Goal: Information Seeking & Learning: Learn about a topic

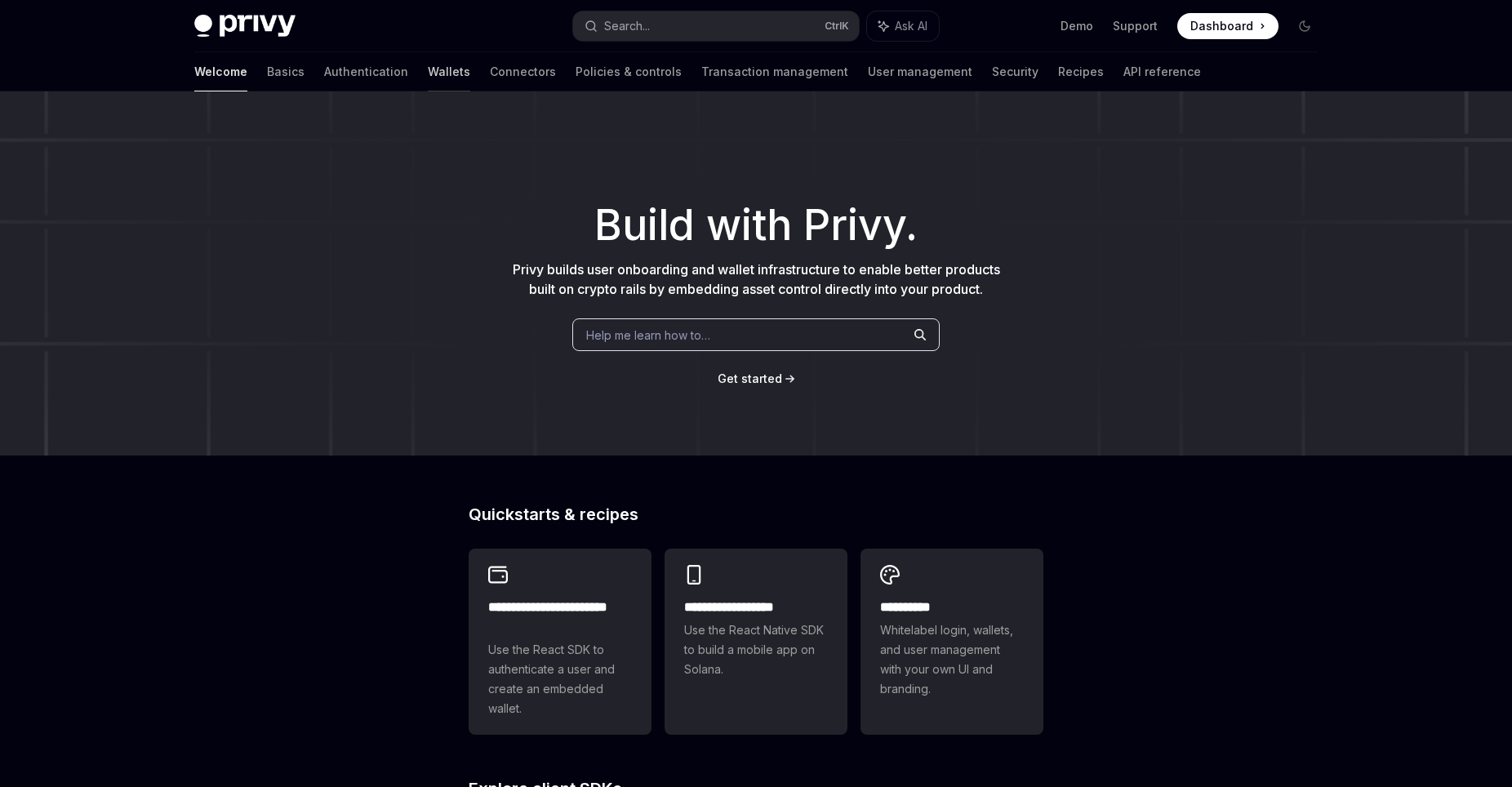
click at [428, 77] on link "Wallets" at bounding box center [449, 71] width 42 height 39
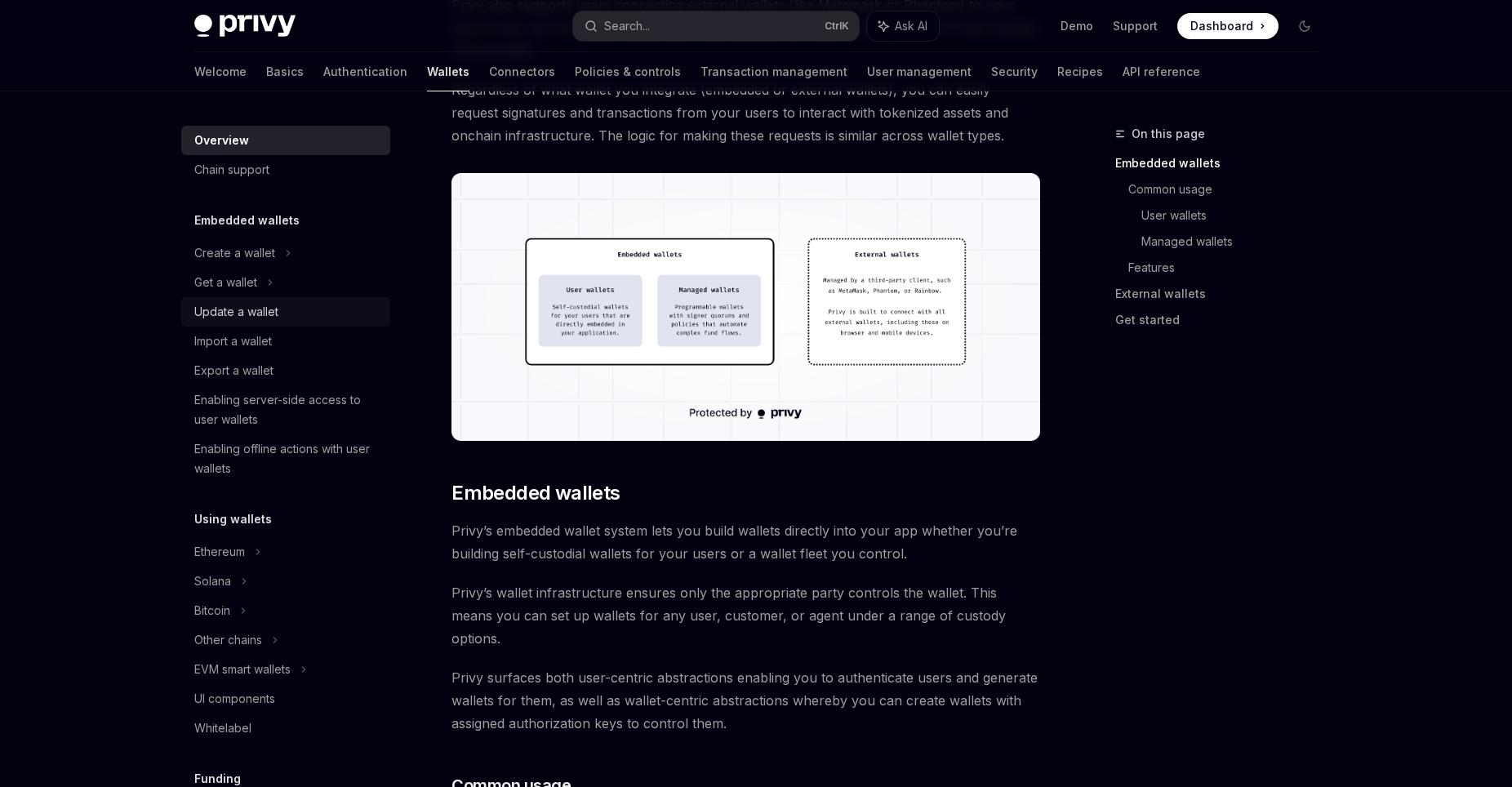
click at [268, 314] on div "Update a wallet" at bounding box center [236, 312] width 84 height 20
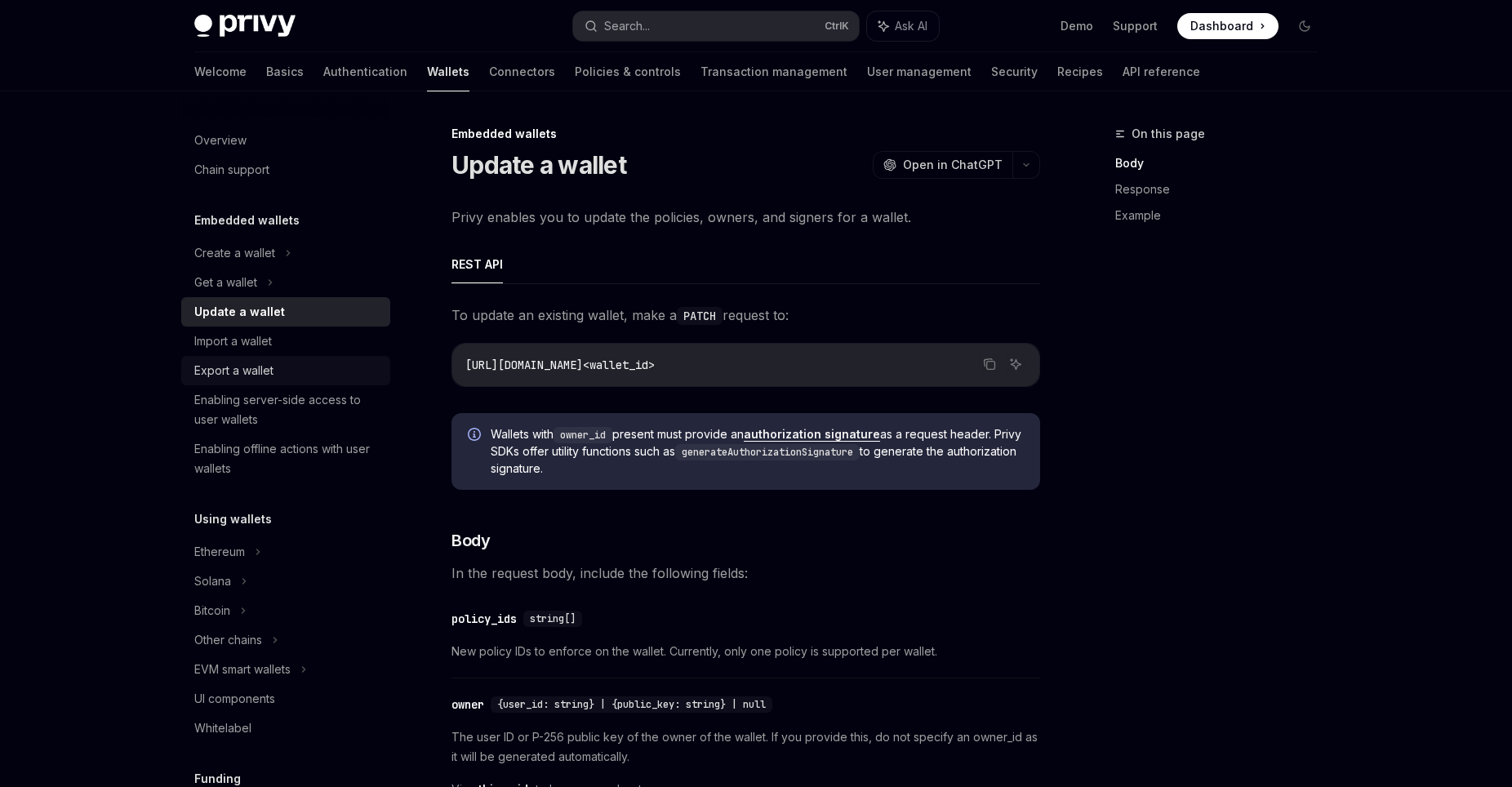
click at [265, 368] on div "Export a wallet" at bounding box center [234, 371] width 79 height 20
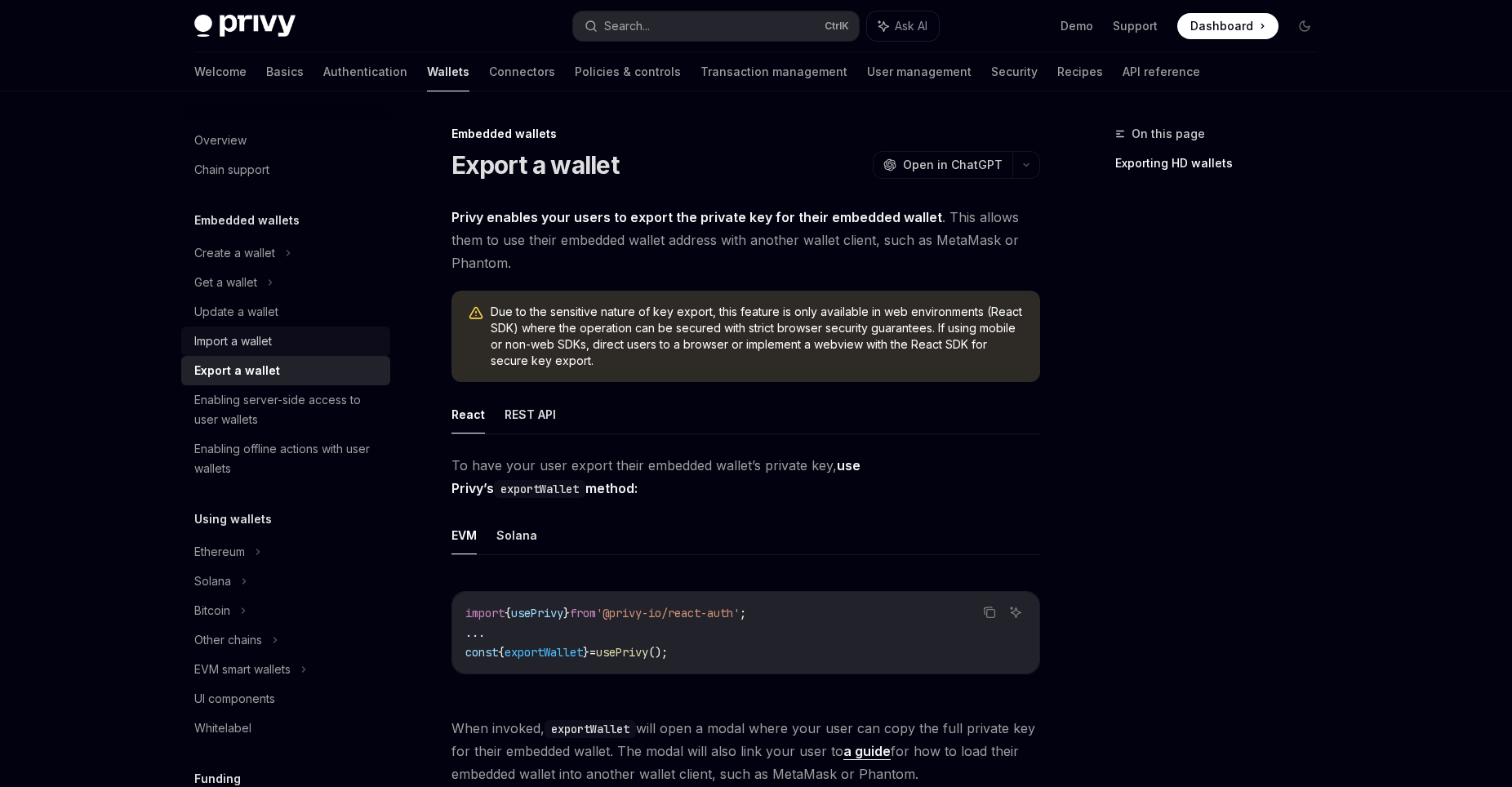
click at [265, 342] on div "Import a wallet" at bounding box center [233, 341] width 78 height 20
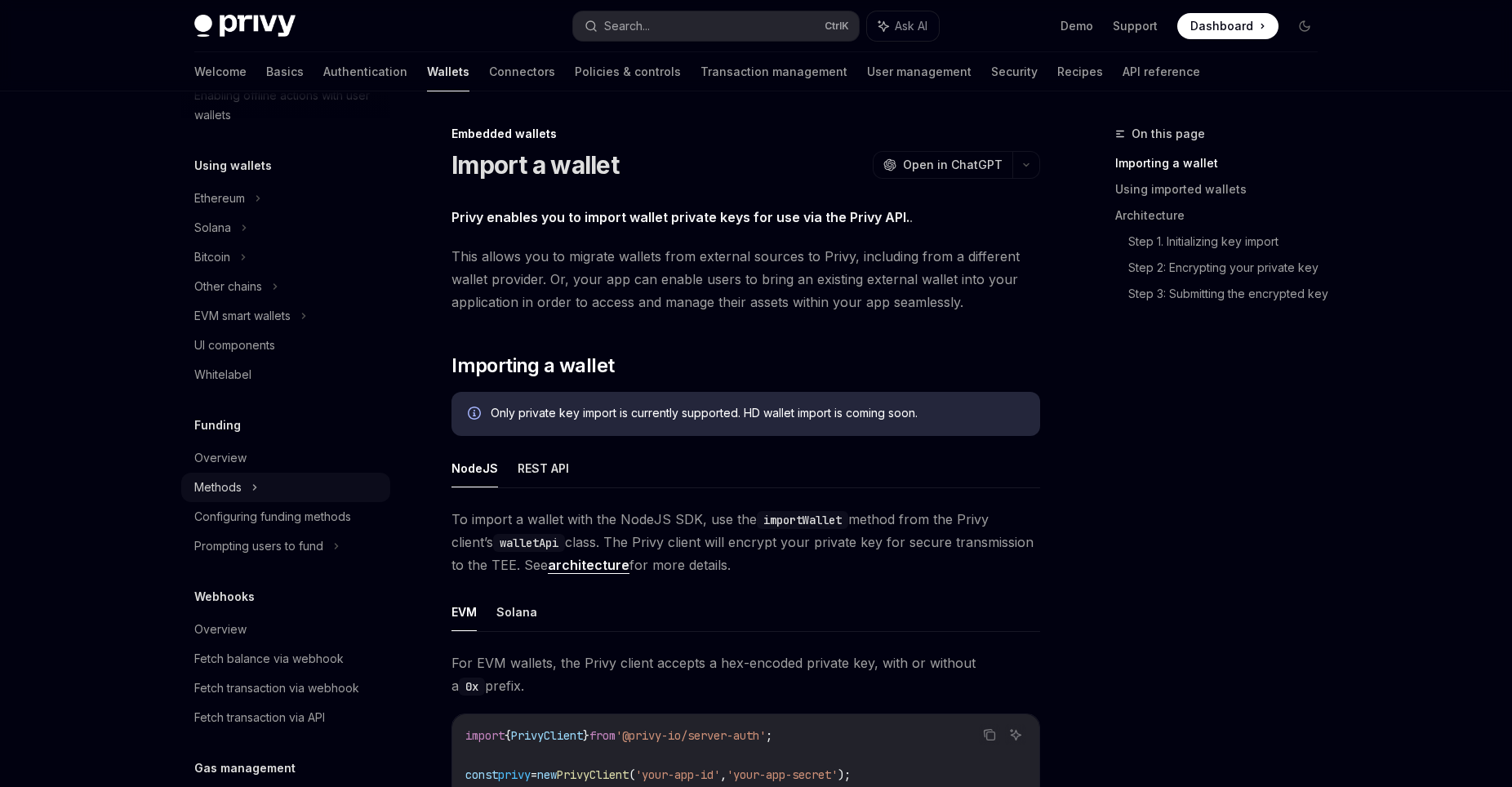
scroll to position [392, 0]
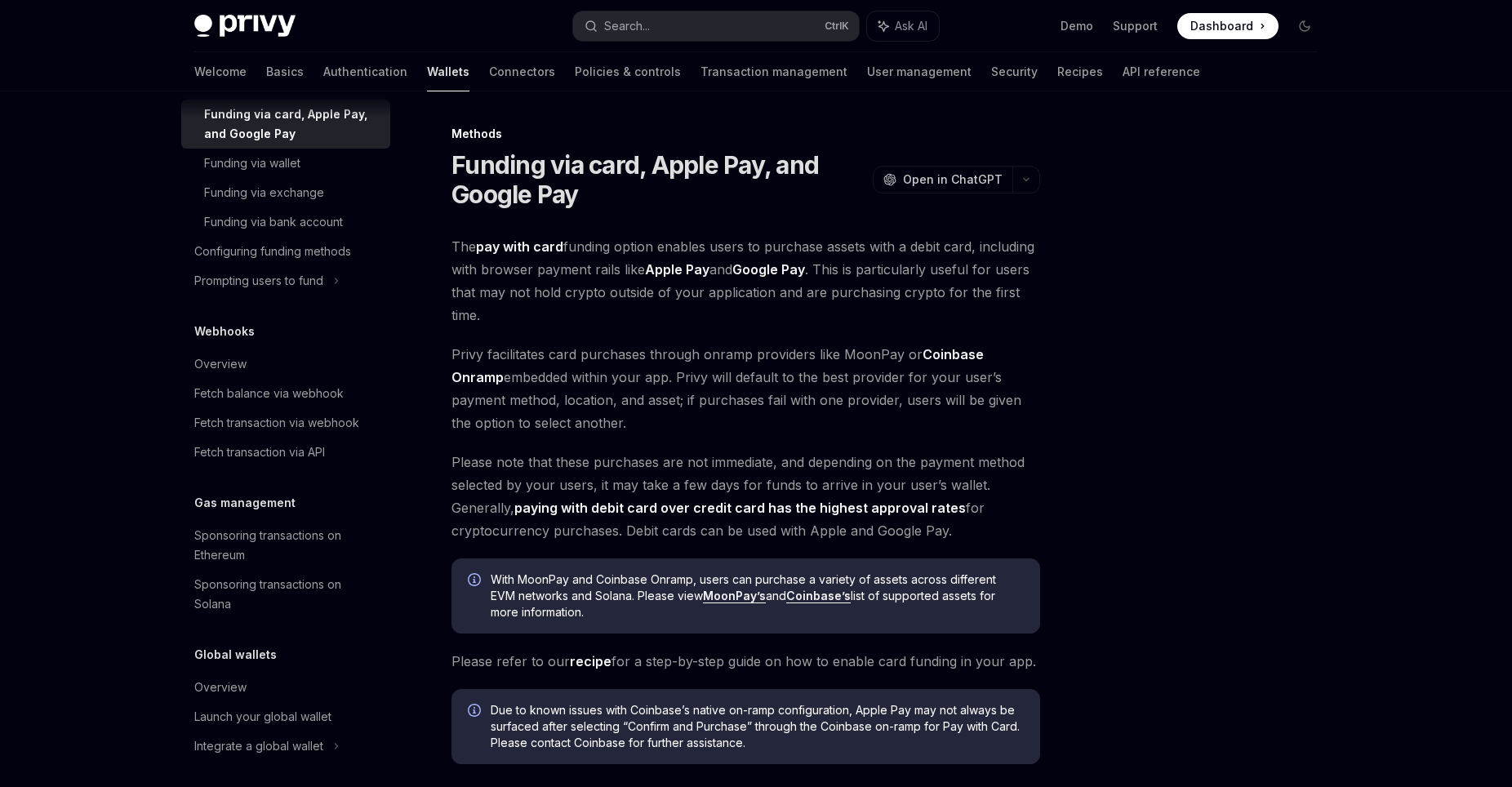
scroll to position [763, 0]
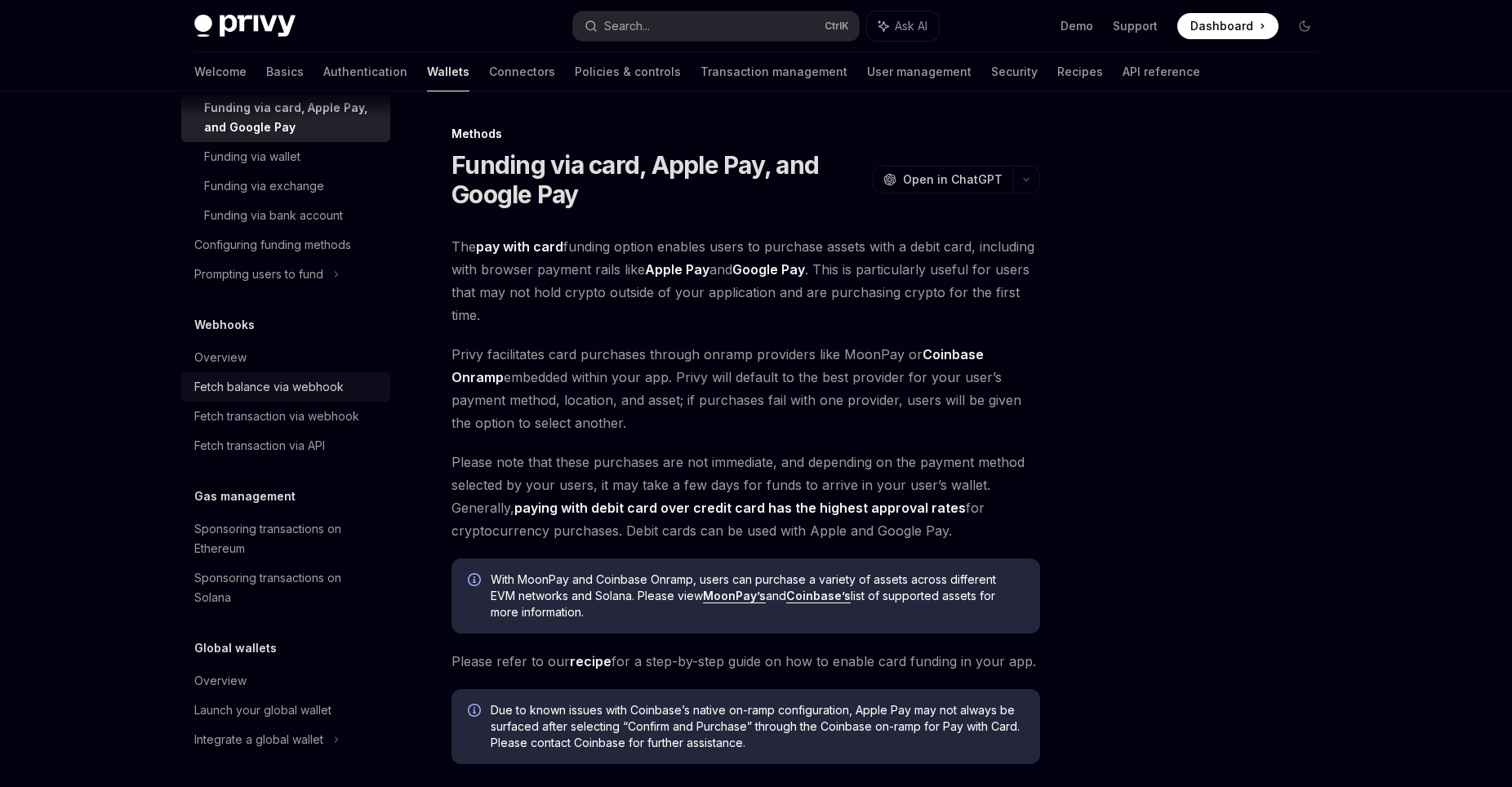
click at [310, 387] on div "Fetch balance via webhook" at bounding box center [269, 387] width 150 height 20
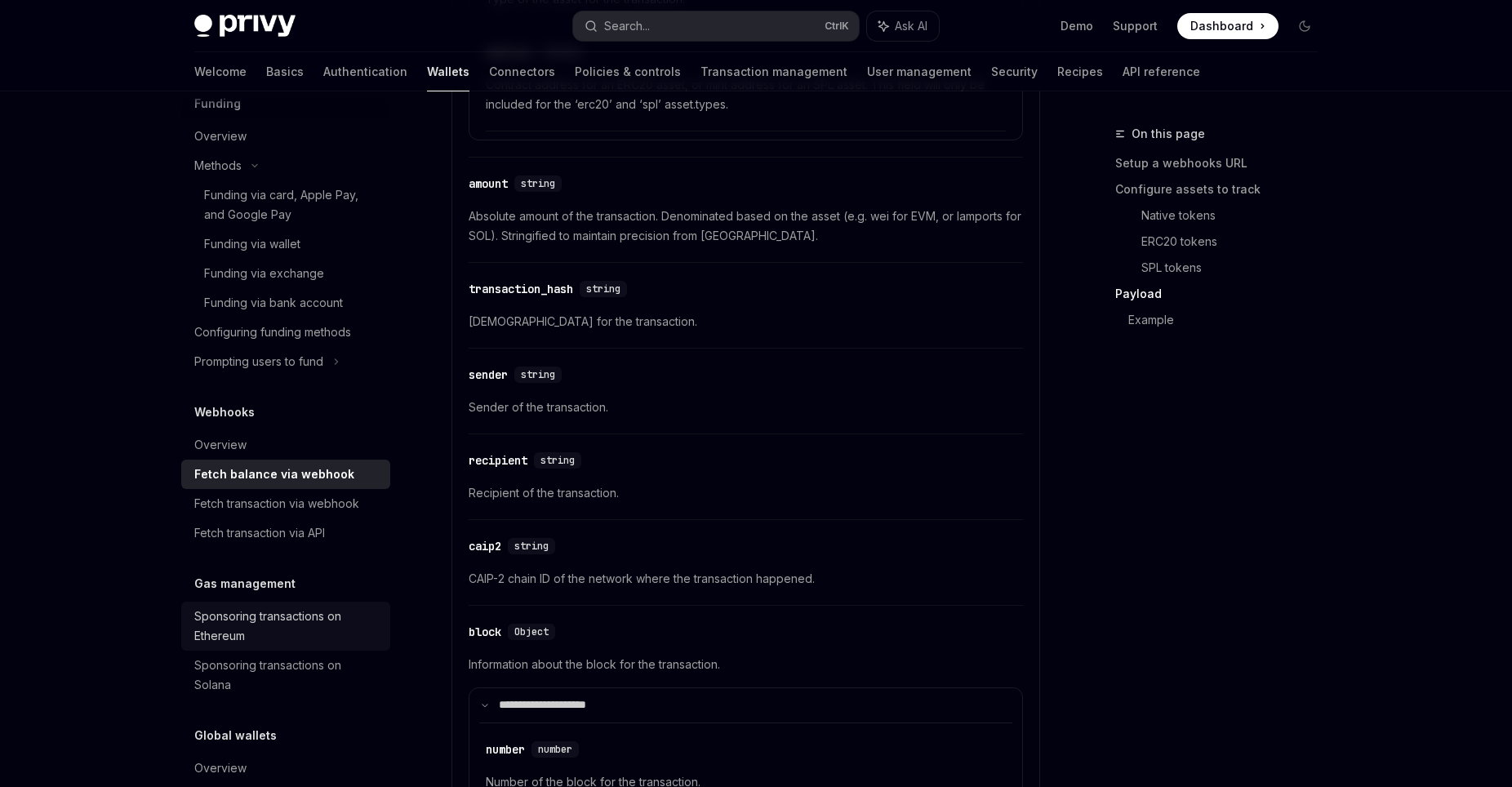
scroll to position [632, 0]
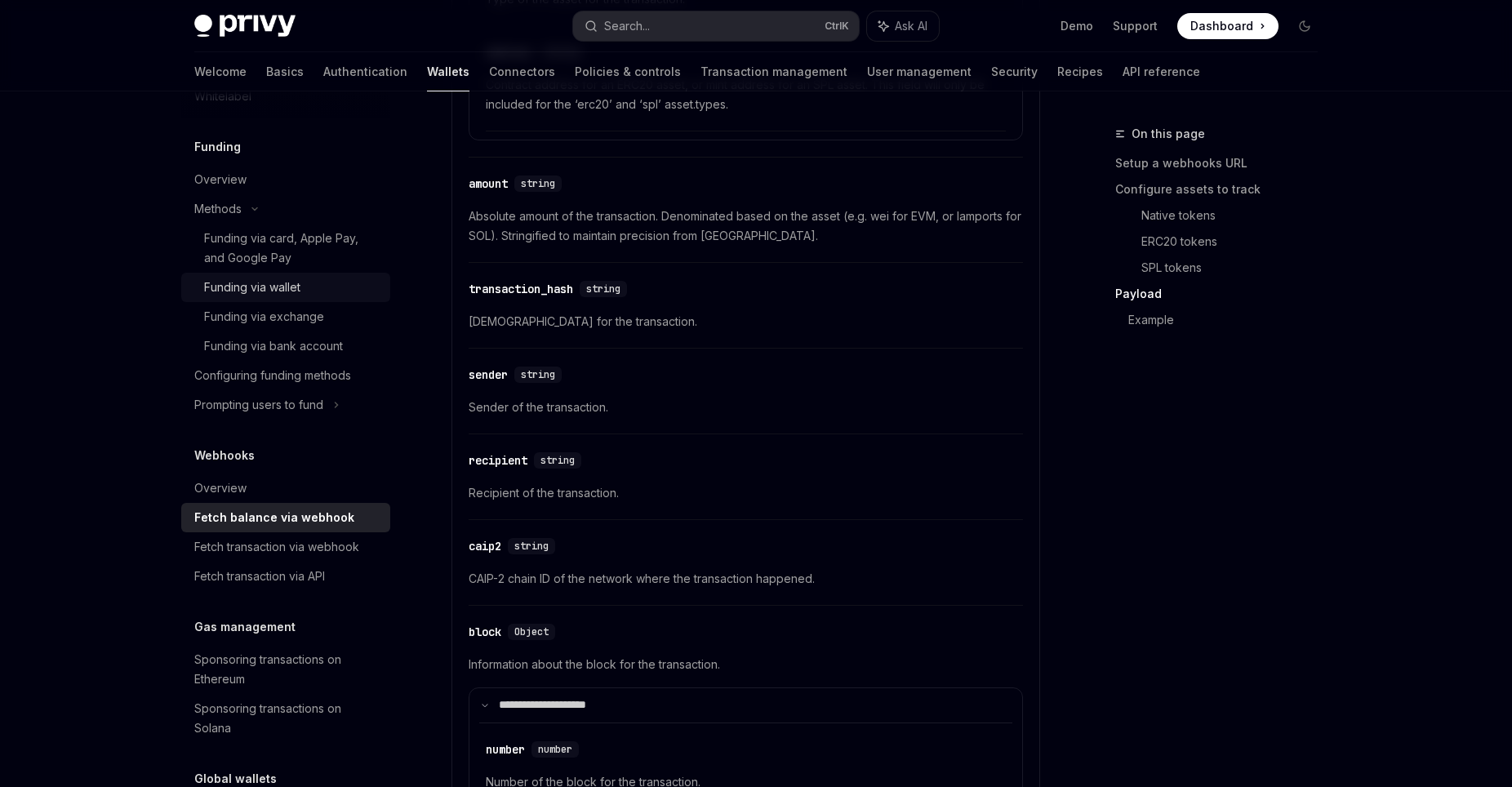
click at [316, 295] on div "Funding via wallet" at bounding box center [292, 288] width 176 height 20
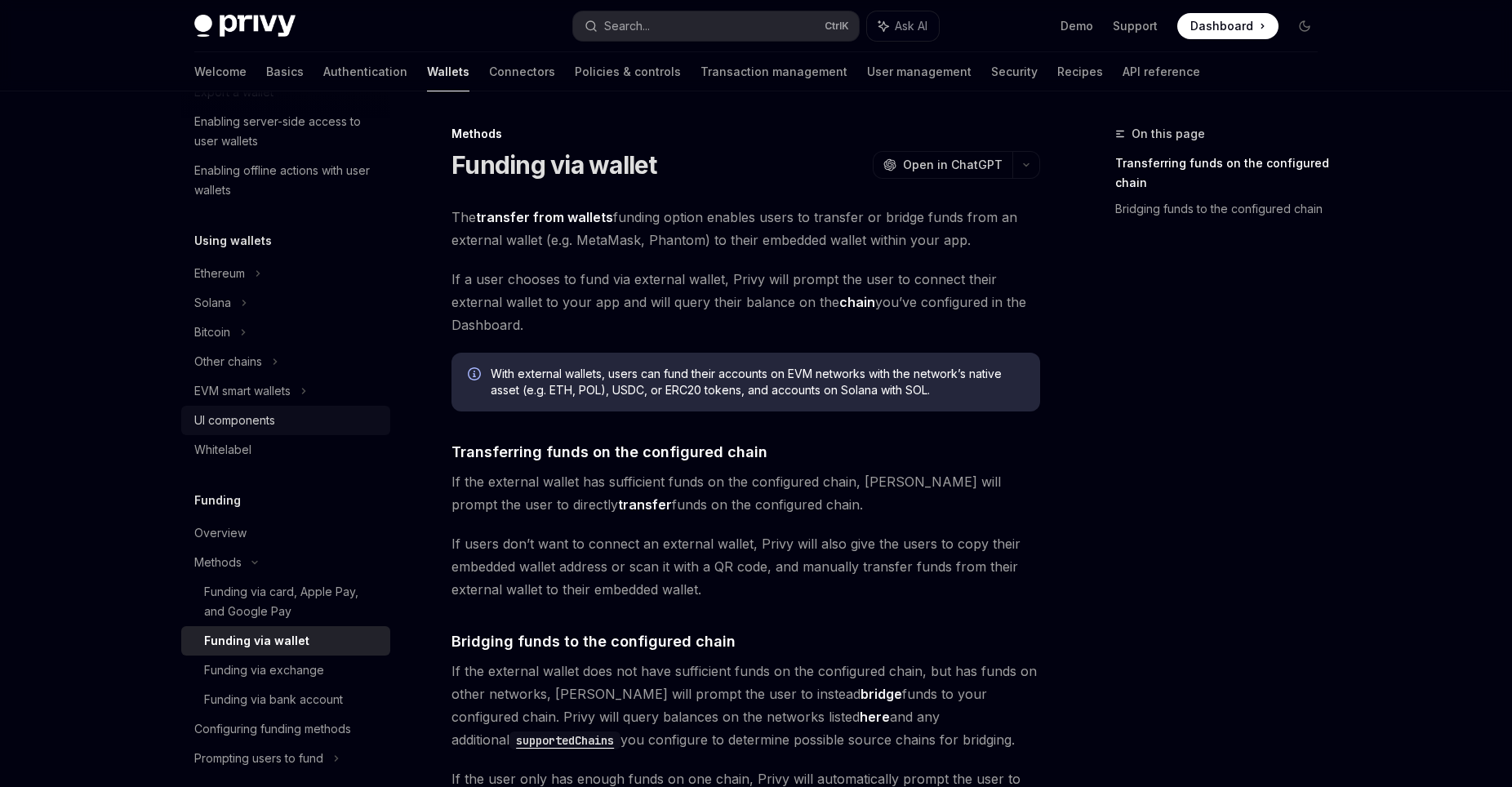
scroll to position [240, 0]
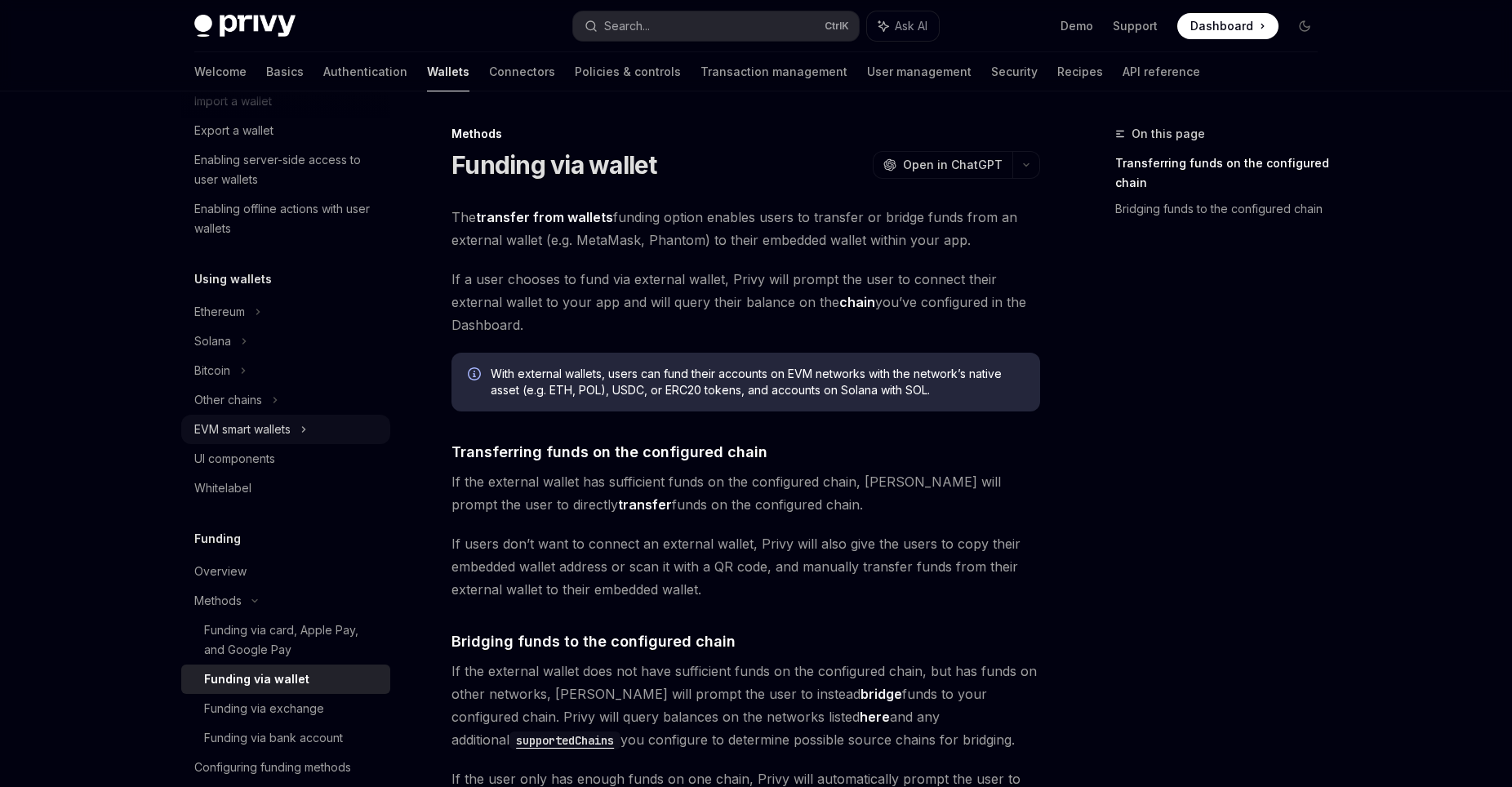
click at [301, 437] on div "EVM smart wallets" at bounding box center [286, 429] width 209 height 30
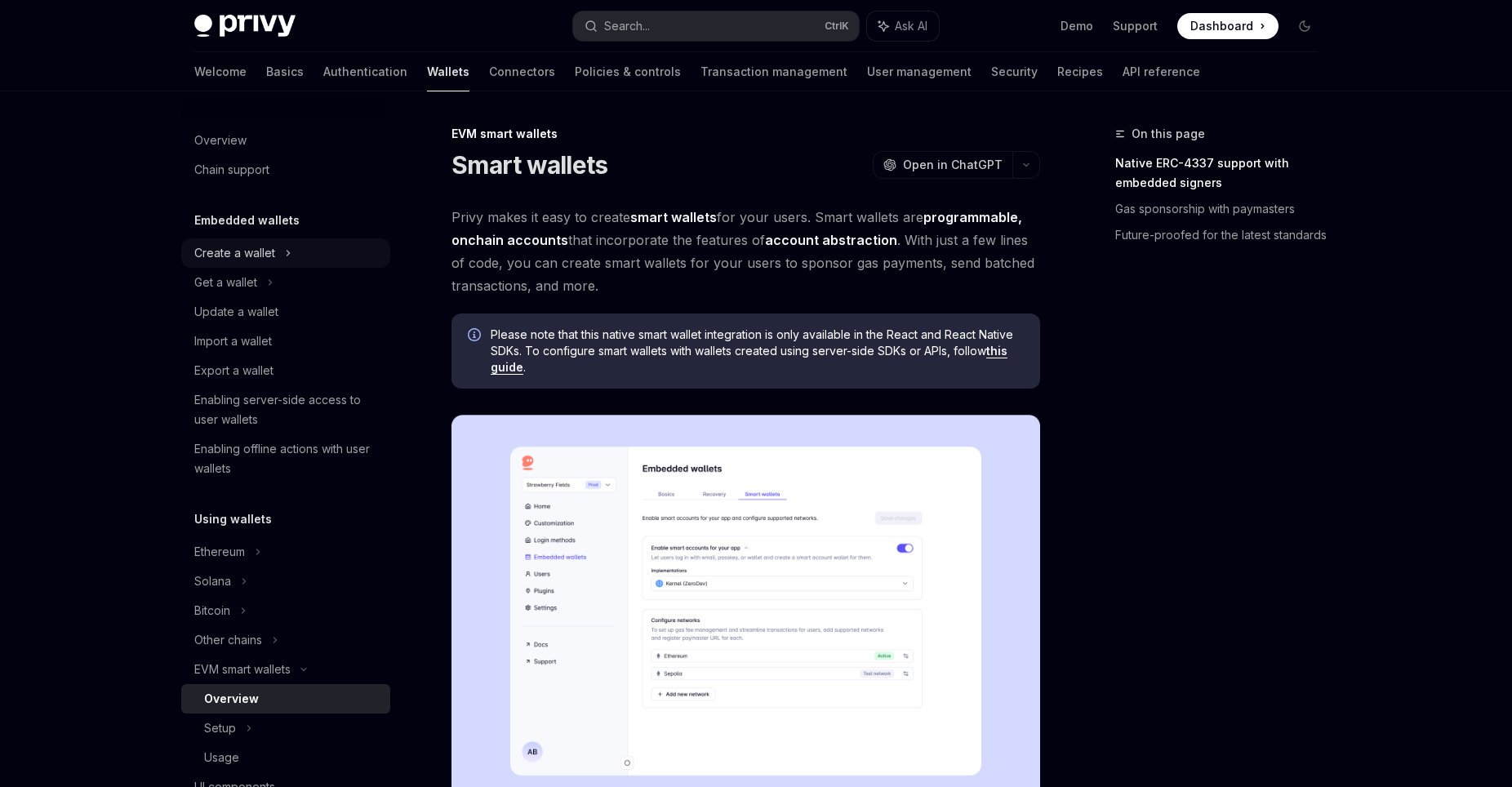
click at [273, 262] on div "Create a wallet" at bounding box center [235, 254] width 81 height 20
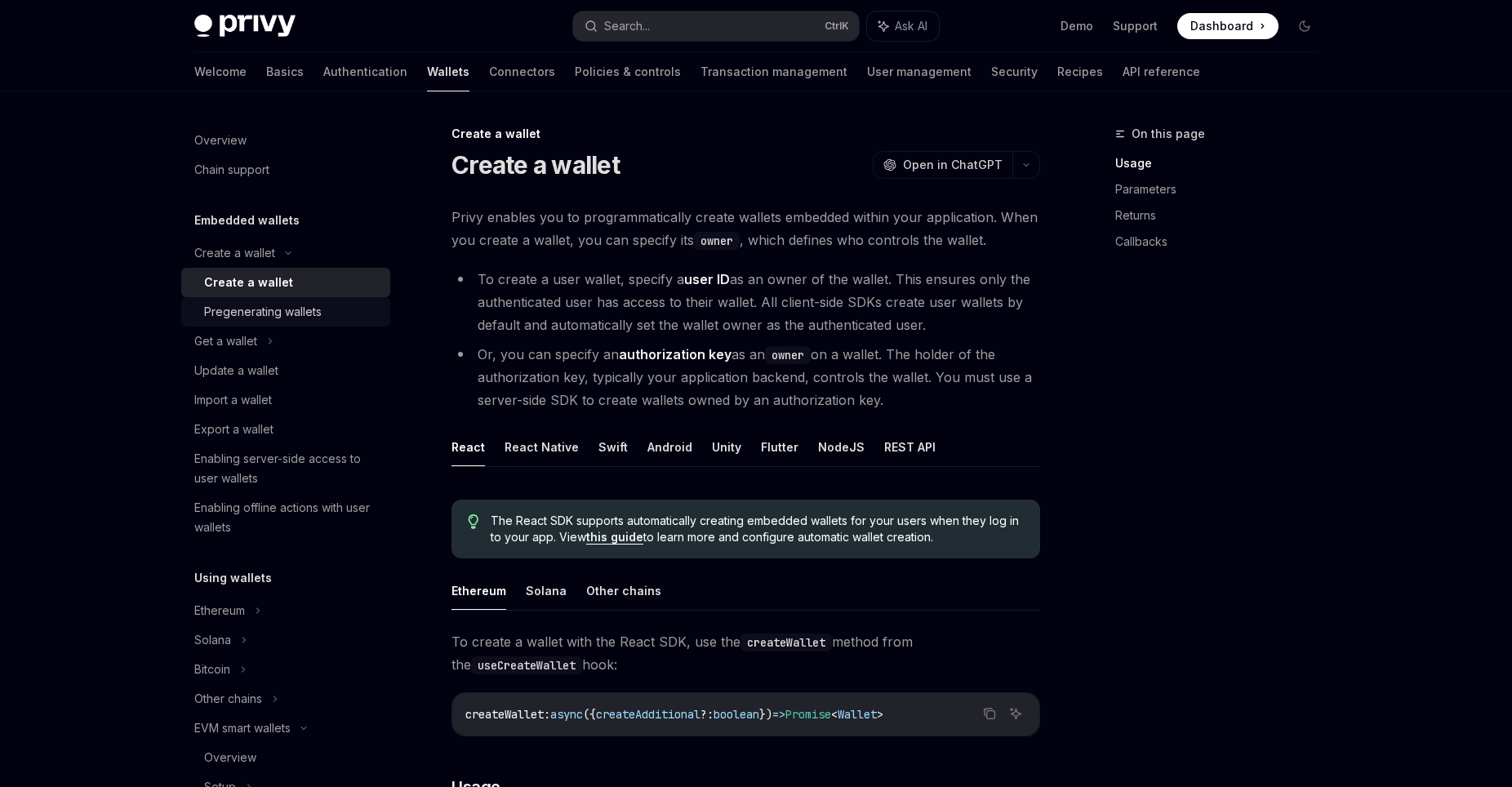
click at [286, 308] on div "Pregenerating wallets" at bounding box center [263, 312] width 117 height 20
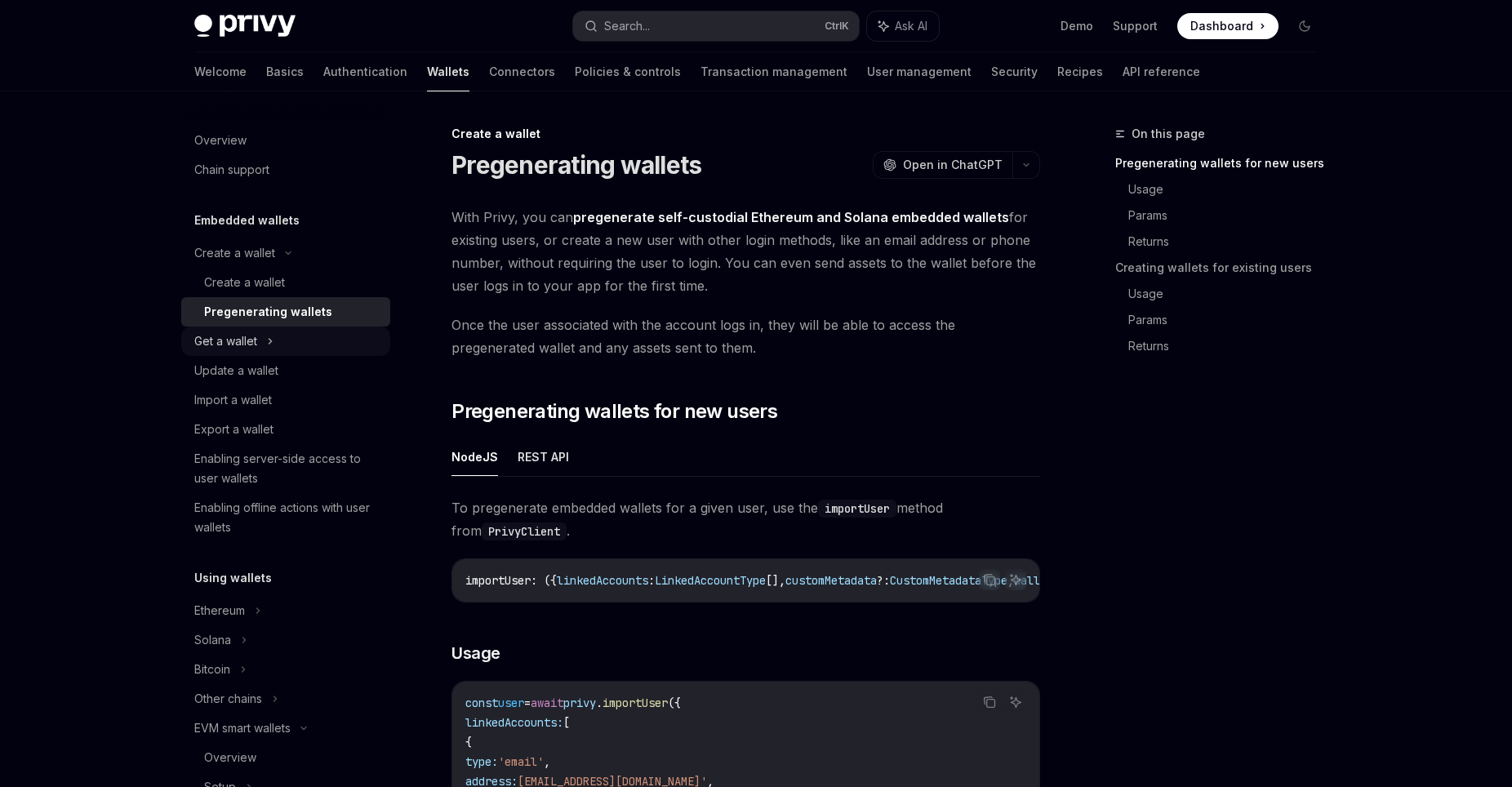
click at [255, 340] on div "Get a wallet" at bounding box center [226, 341] width 63 height 20
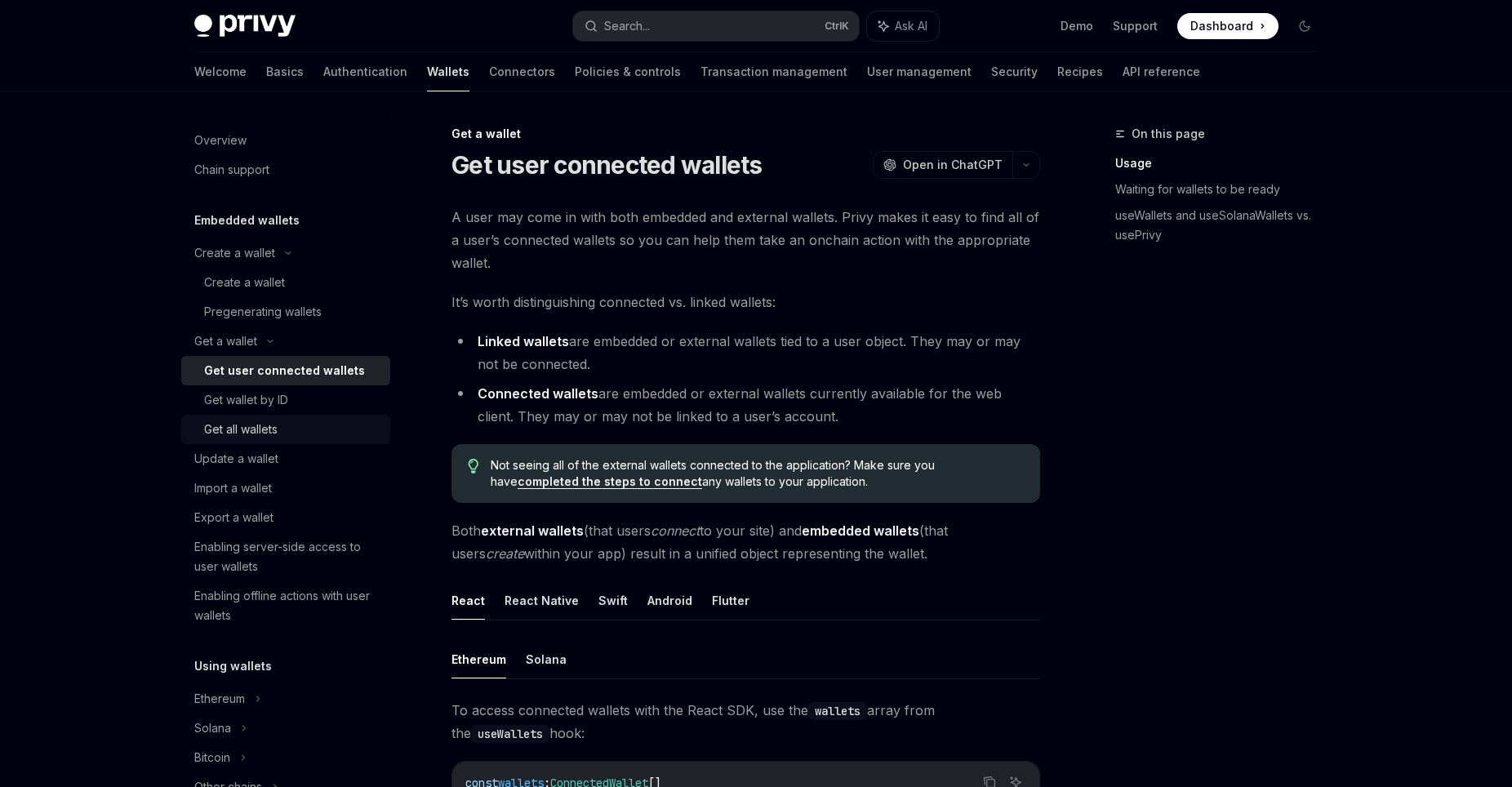
click at [282, 424] on div "Get all wallets" at bounding box center [292, 430] width 176 height 20
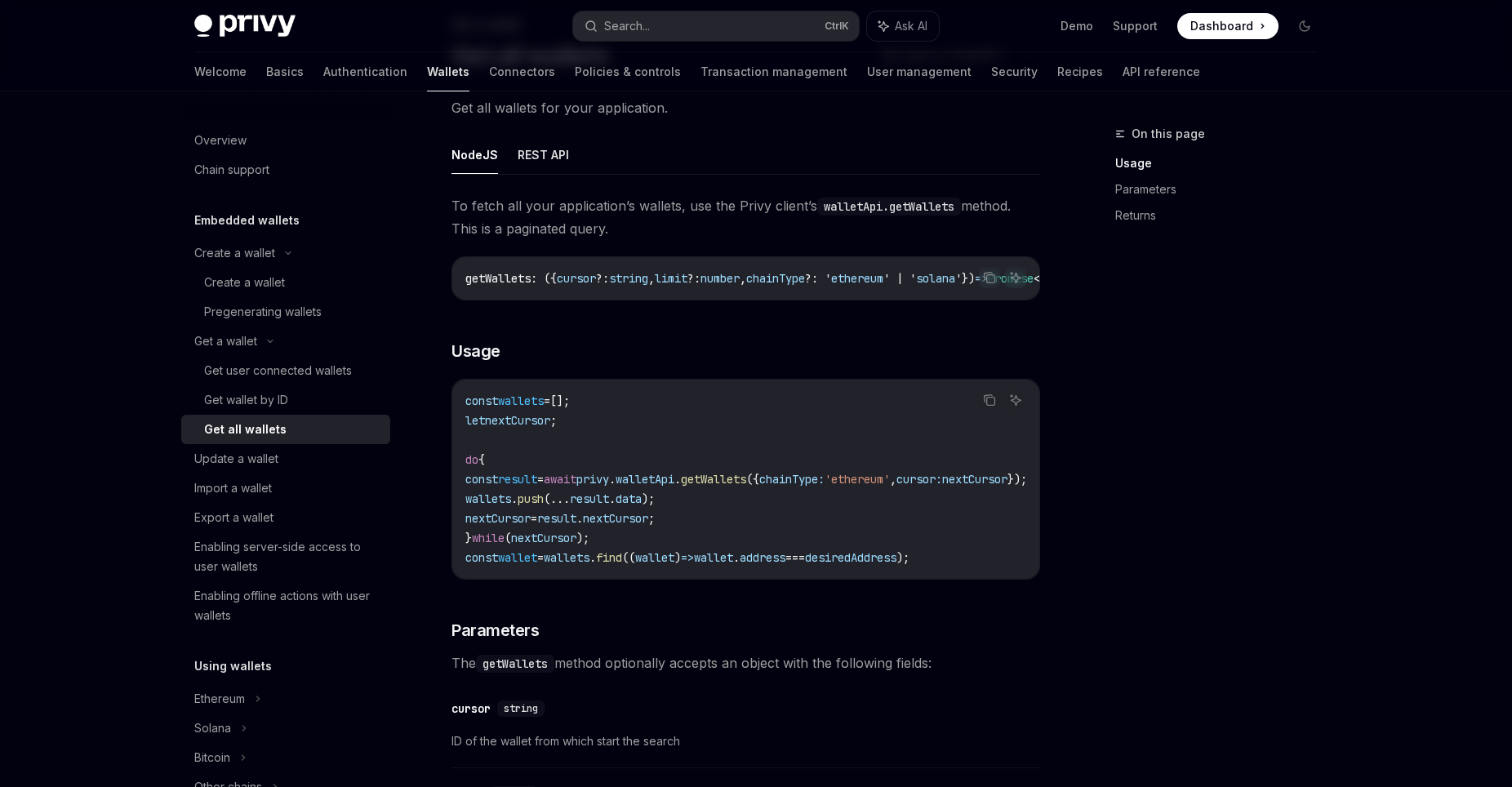
scroll to position [111, 0]
click at [306, 391] on div "Get wallet by ID" at bounding box center [292, 400] width 176 height 20
type textarea "*"
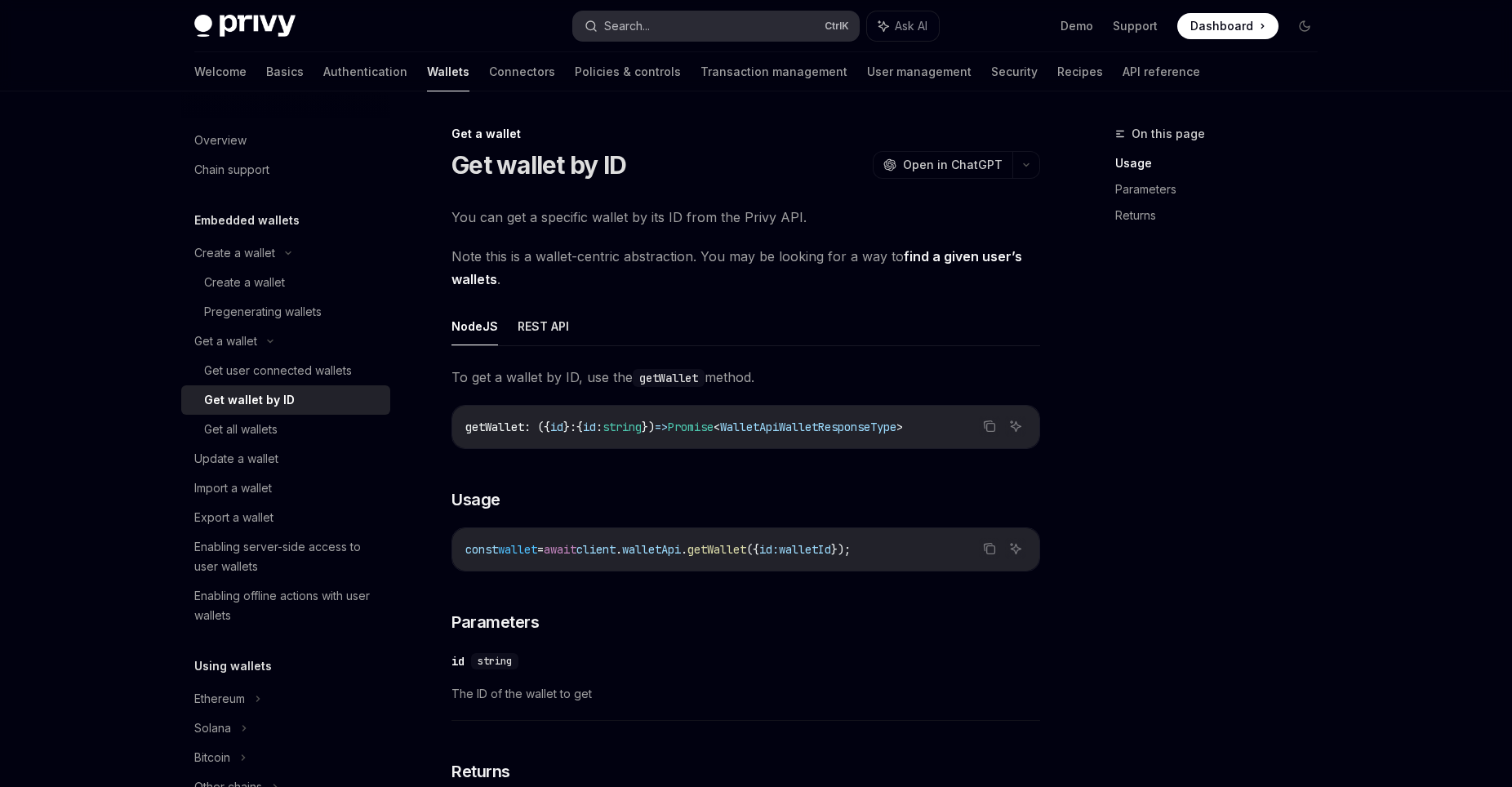
click at [676, 24] on button "Search... Ctrl K" at bounding box center [716, 26] width 286 height 30
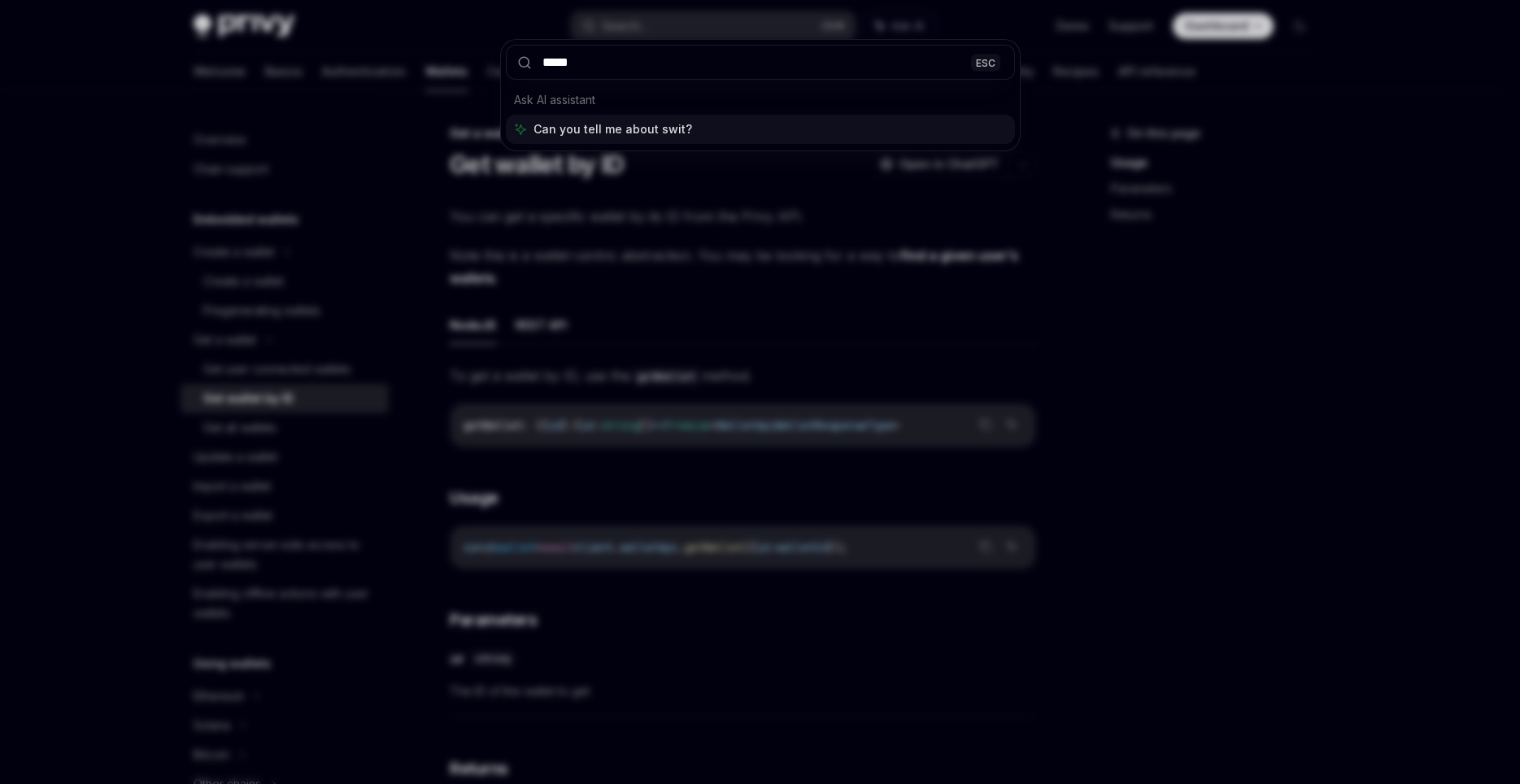
type input "******"
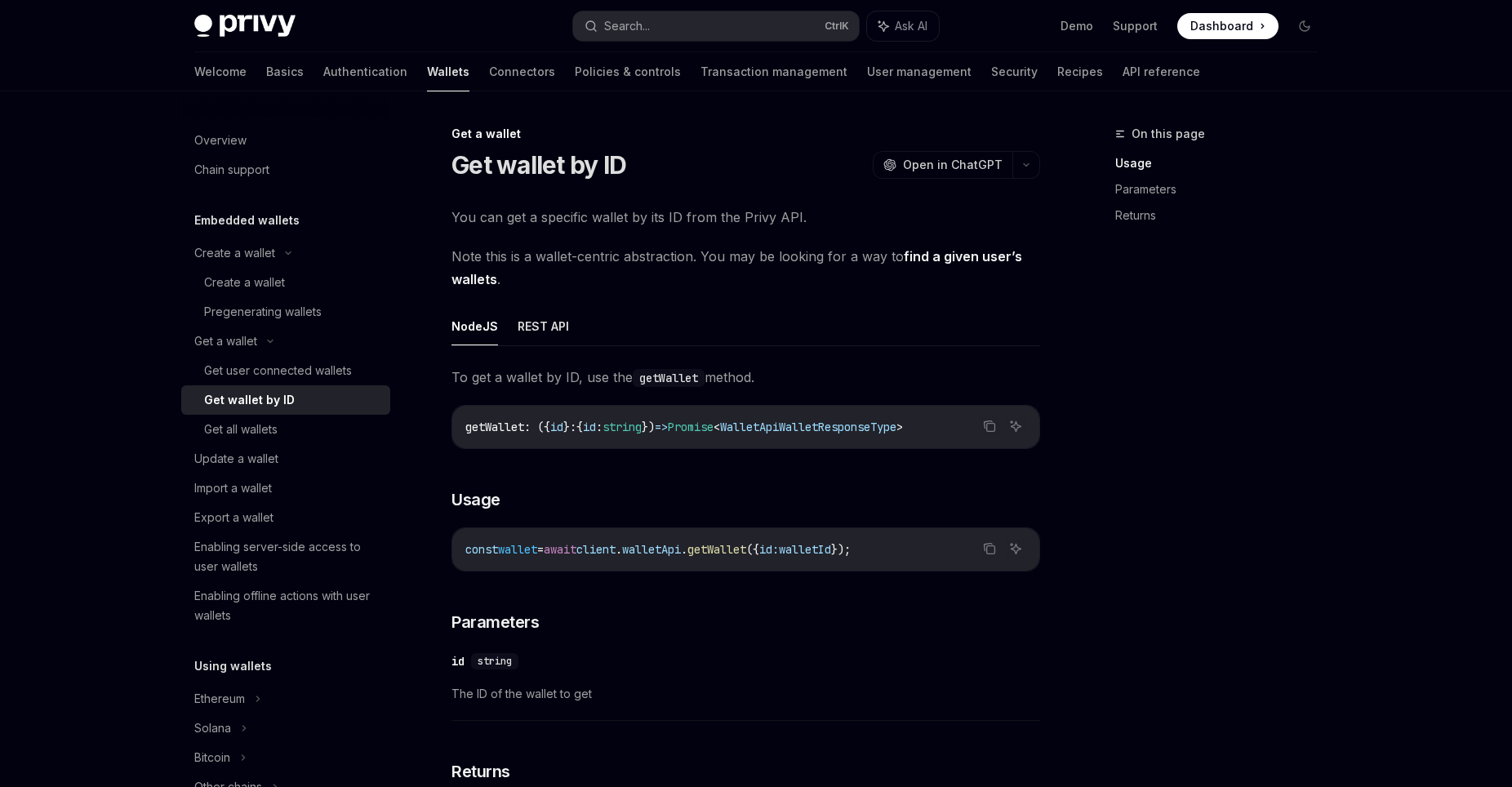
type textarea "*"
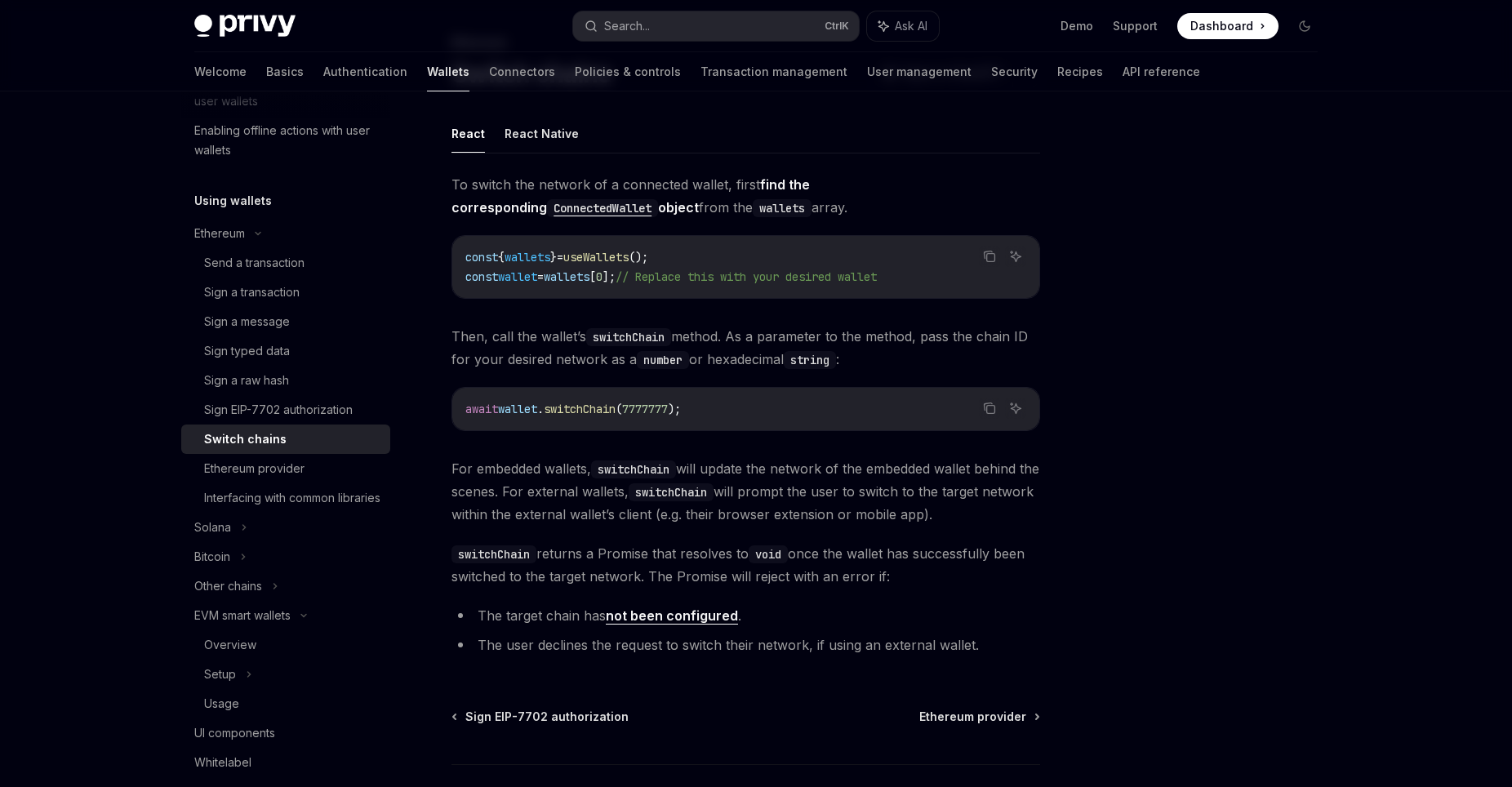
click at [526, 410] on span "wallet" at bounding box center [517, 409] width 39 height 14
click at [668, 406] on span "7777777" at bounding box center [645, 409] width 46 height 14
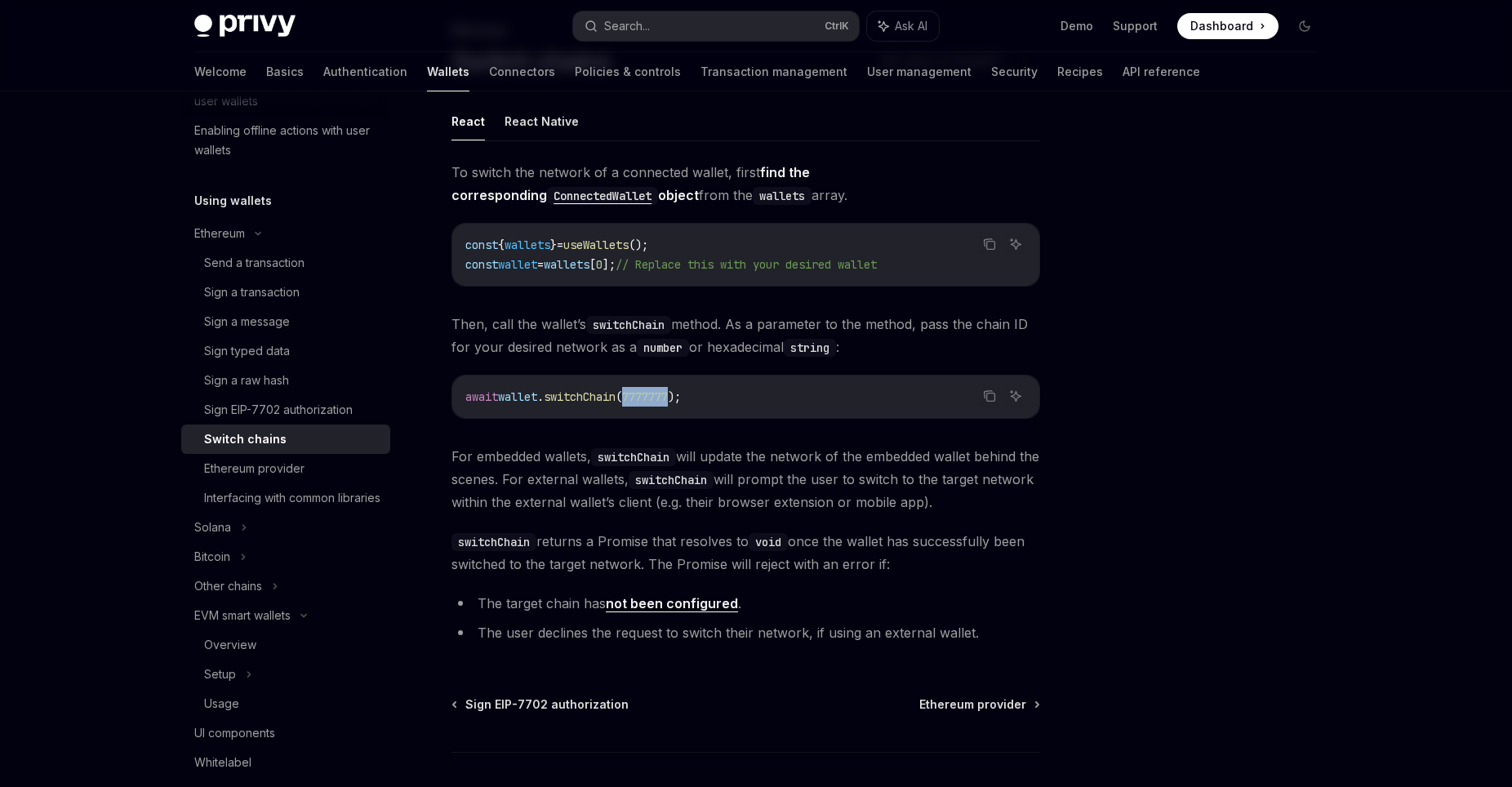
scroll to position [98, 0]
